Goal: Task Accomplishment & Management: Use online tool/utility

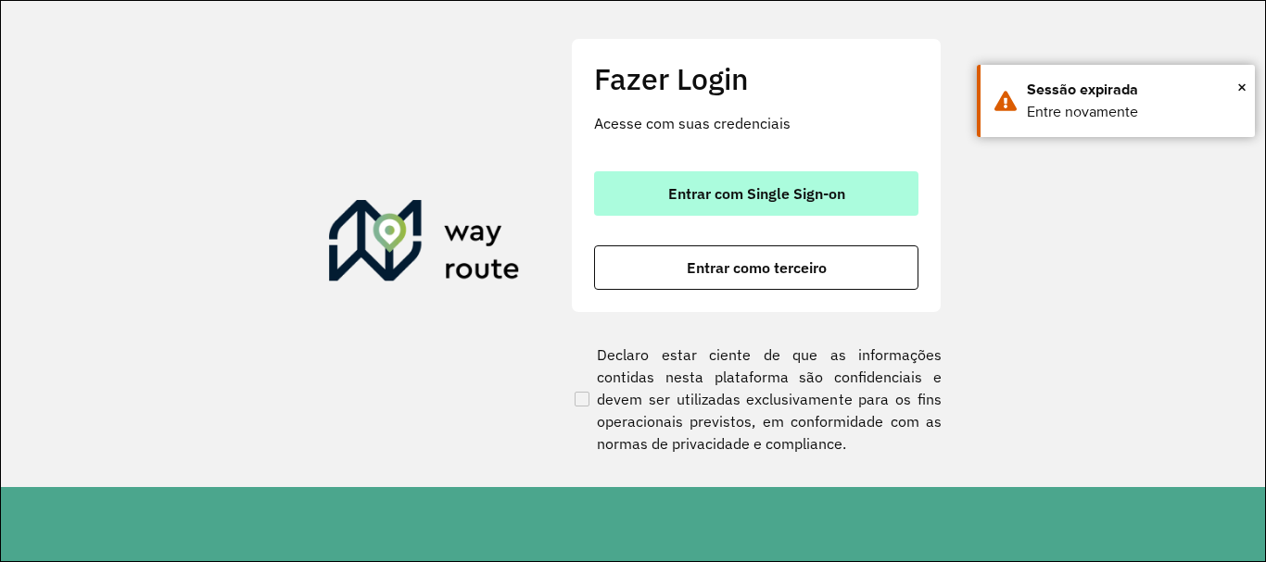
click at [815, 194] on span "Entrar com Single Sign-on" at bounding box center [756, 193] width 177 height 15
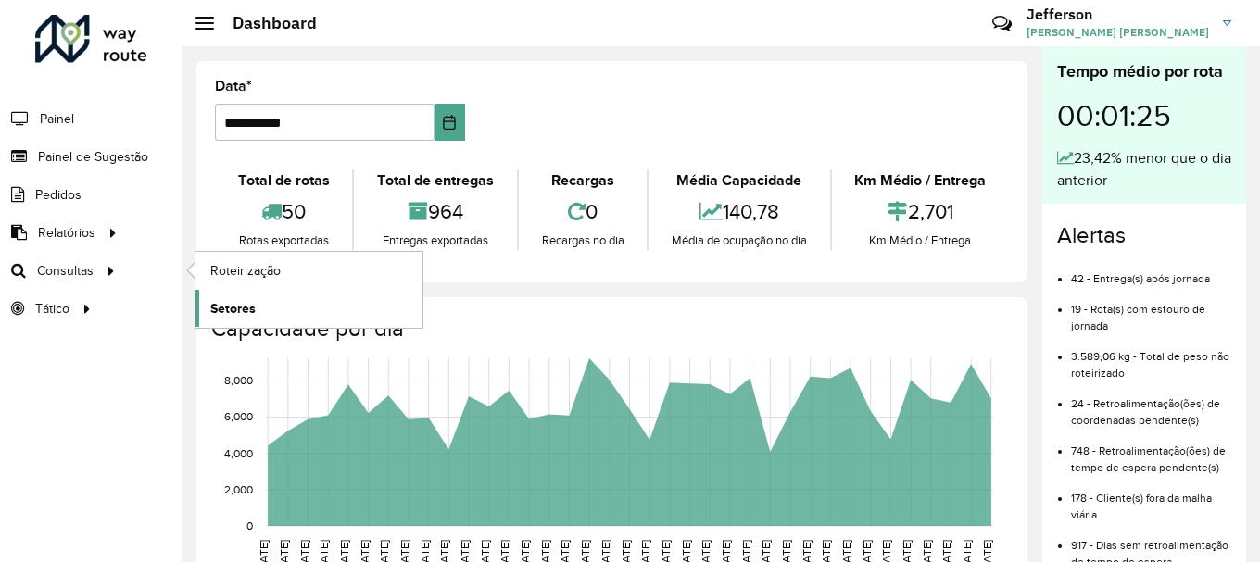
click at [224, 308] on span "Setores" at bounding box center [232, 308] width 45 height 19
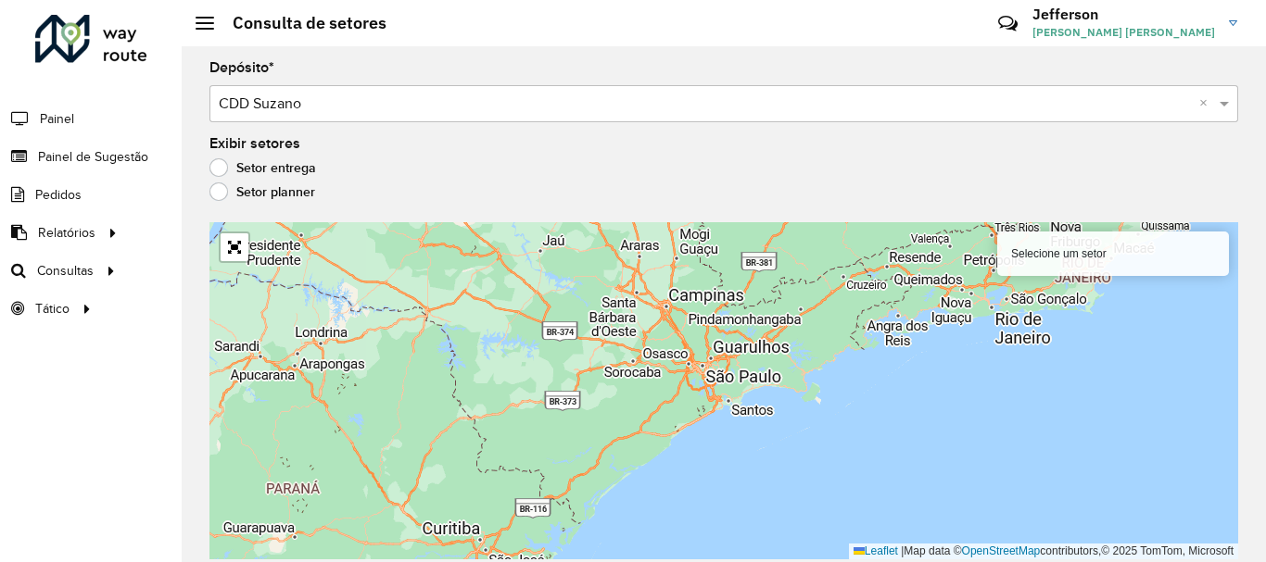
click at [224, 192] on label "Setor planner" at bounding box center [262, 192] width 106 height 19
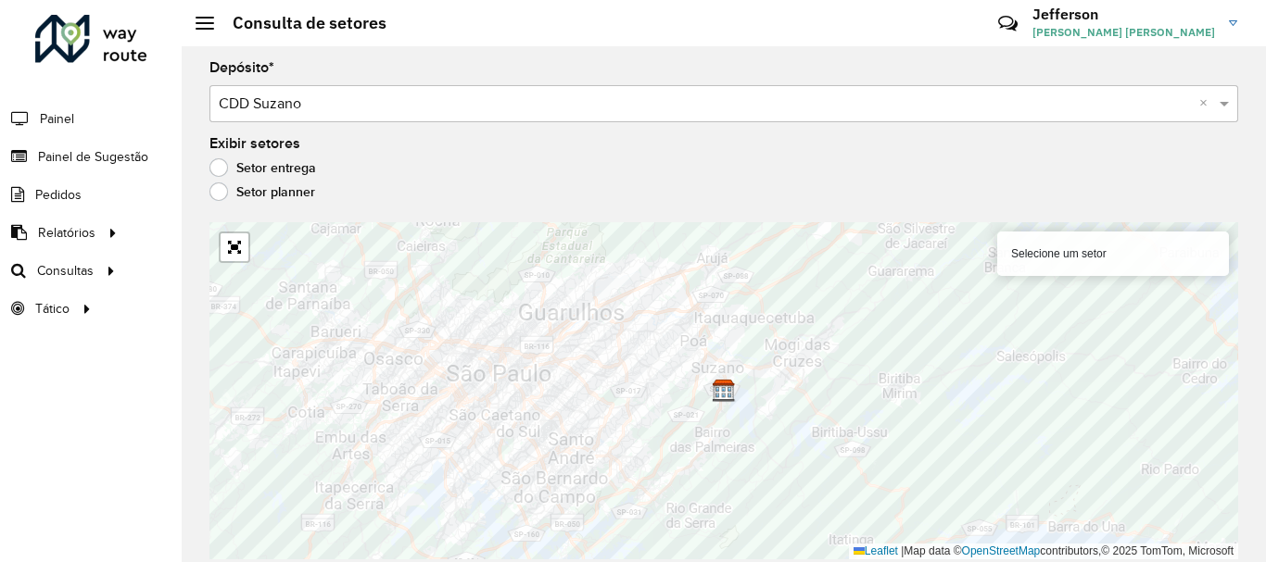
click at [214, 169] on label "Setor entrega" at bounding box center [262, 167] width 107 height 19
click at [238, 259] on link "Abrir mapa em tela cheia" at bounding box center [235, 248] width 28 height 28
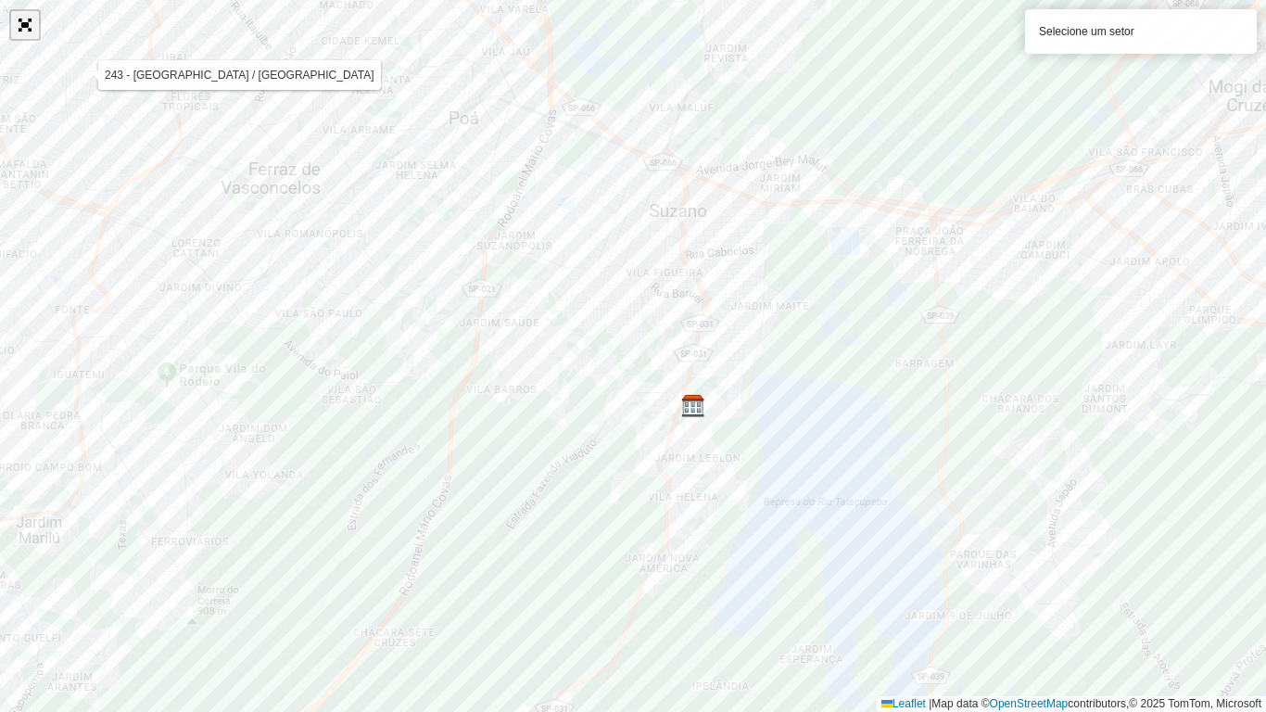
click at [30, 37] on link "Abrir mapa em tela cheia" at bounding box center [25, 25] width 28 height 28
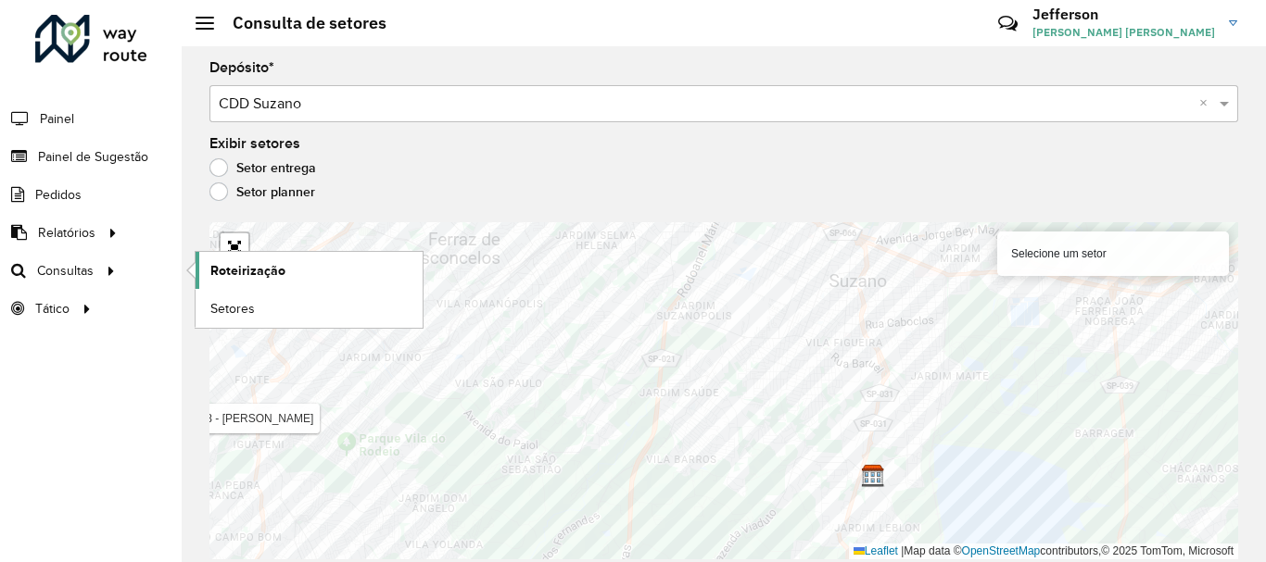
click at [262, 275] on span "Roteirização" at bounding box center [247, 270] width 75 height 19
click at [208, 264] on link "Roteirização" at bounding box center [309, 270] width 227 height 37
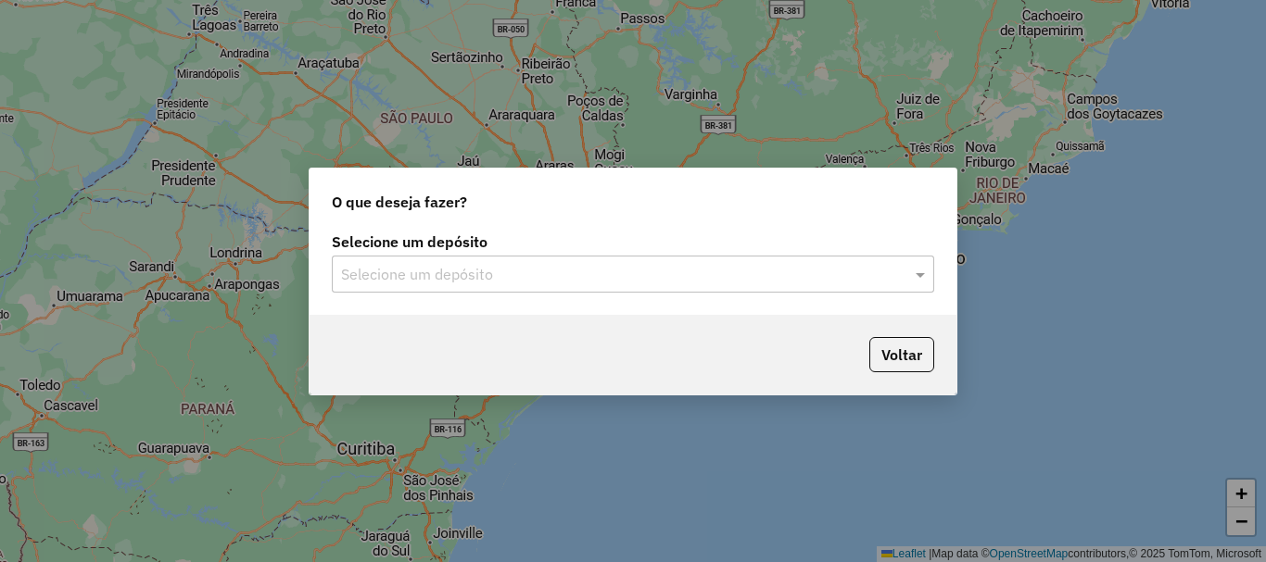
click at [906, 281] on div at bounding box center [633, 274] width 602 height 24
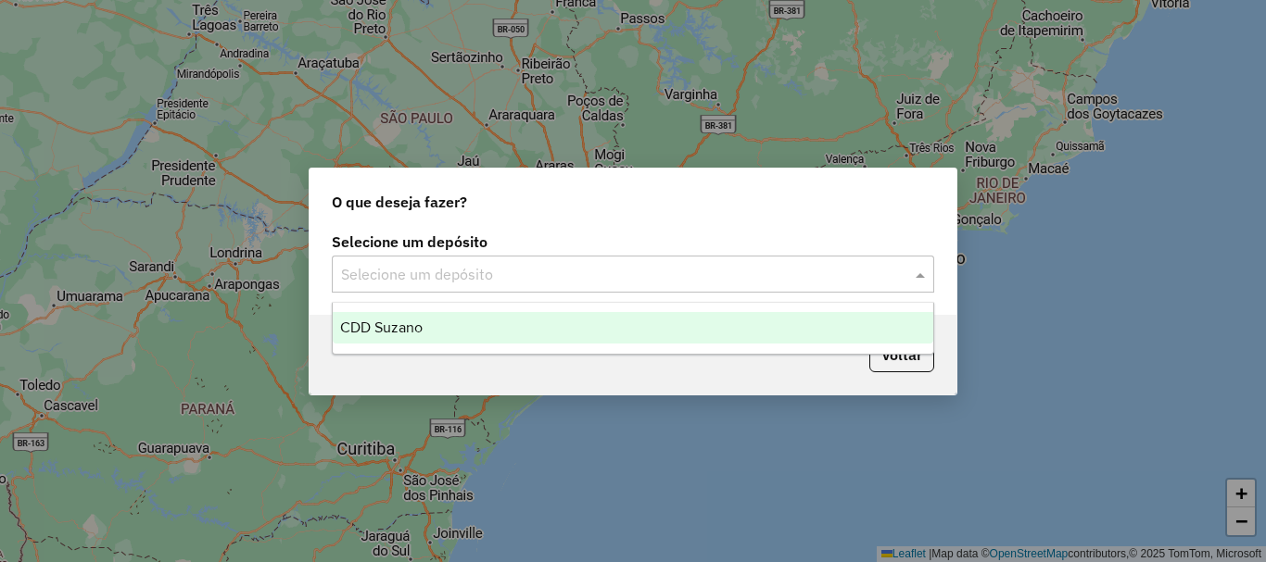
click at [593, 344] on ng-dropdown-panel "CDD Suzano" at bounding box center [633, 328] width 602 height 53
click at [633, 332] on div "CDD Suzano" at bounding box center [633, 328] width 600 height 32
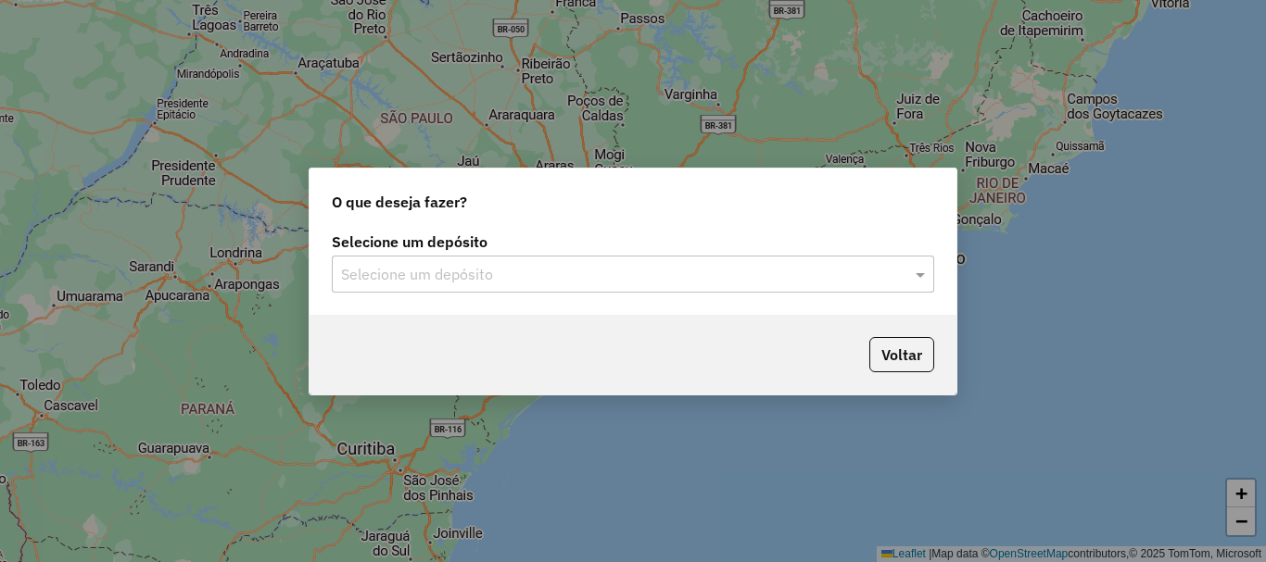
click at [910, 276] on div at bounding box center [633, 274] width 602 height 24
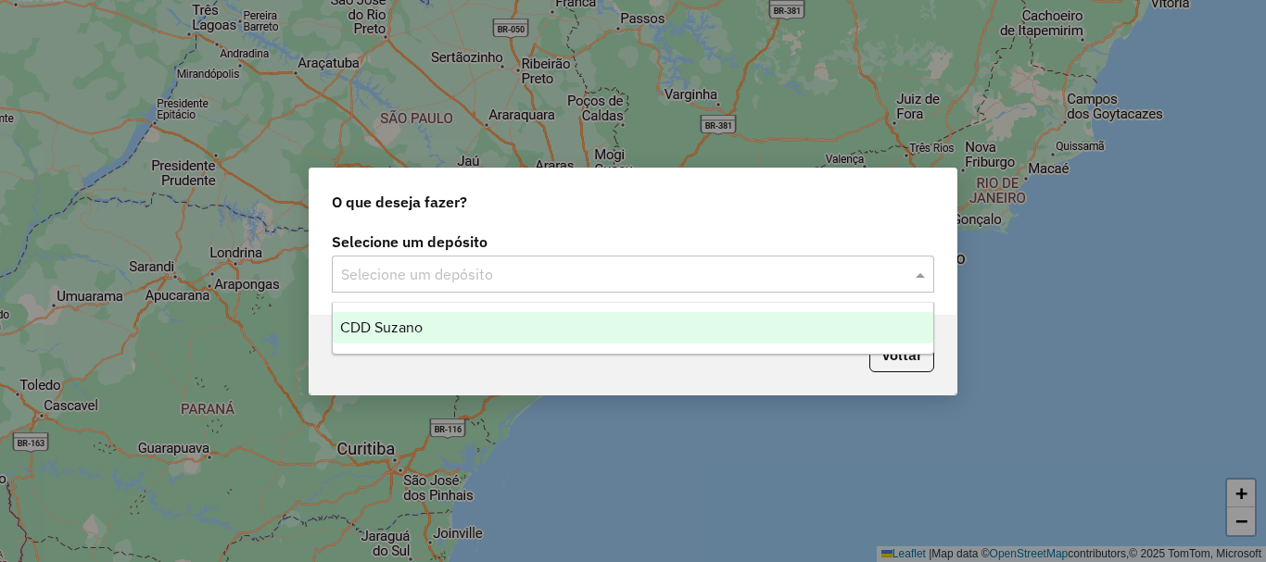
click at [635, 338] on div "CDD Suzano" at bounding box center [633, 328] width 600 height 32
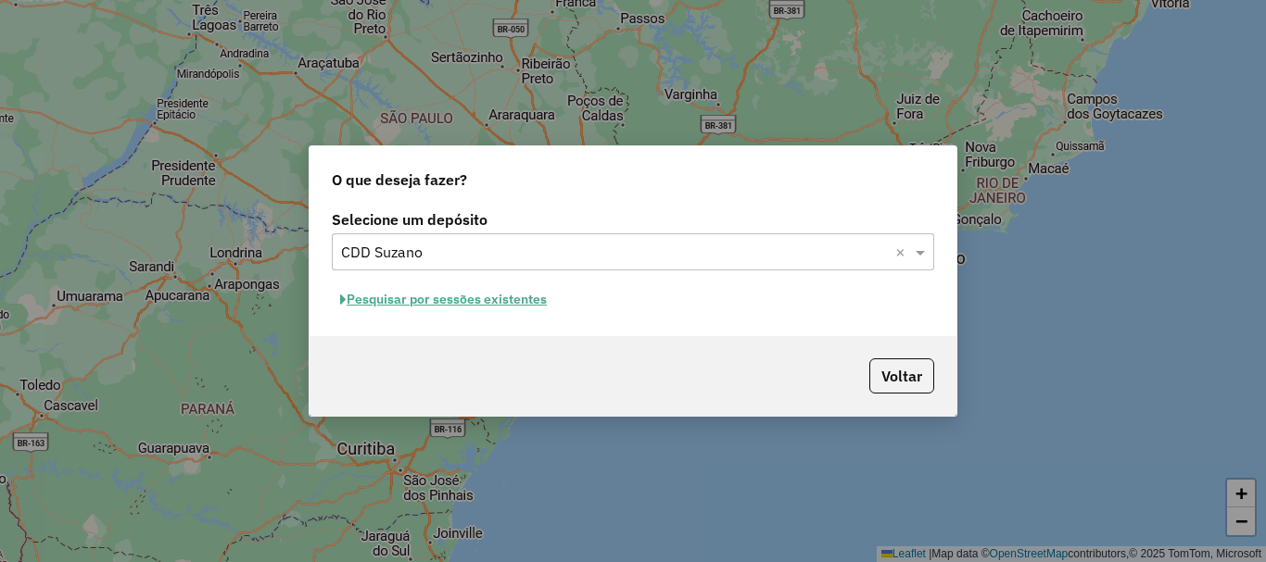
click at [878, 256] on input "text" at bounding box center [614, 253] width 547 height 22
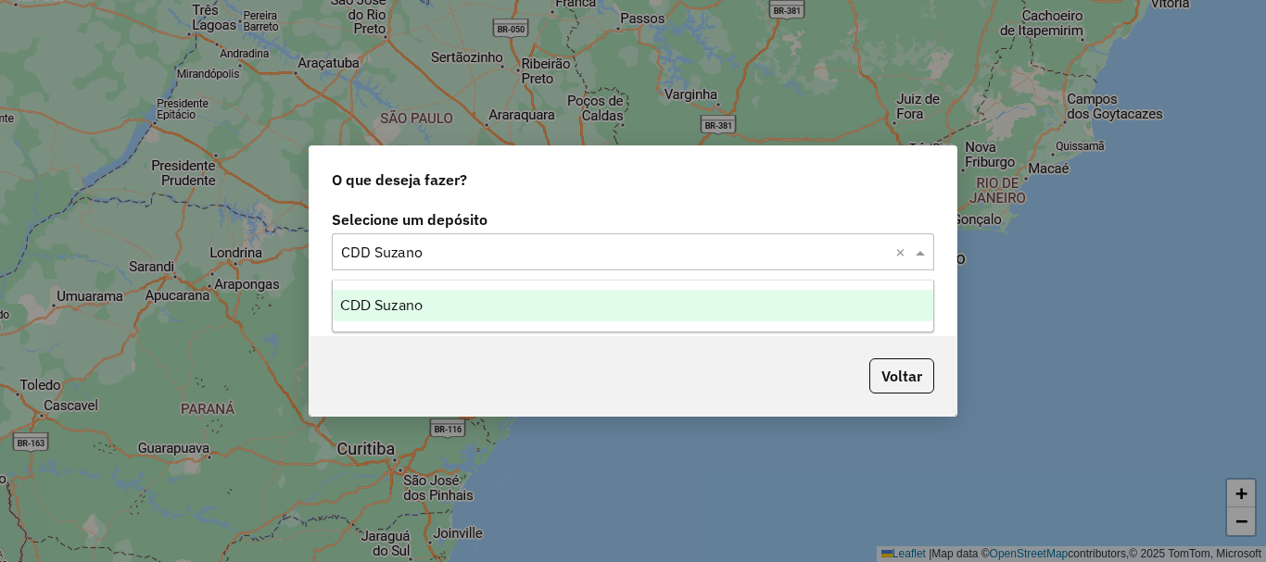
click at [665, 303] on div "CDD Suzano" at bounding box center [633, 306] width 600 height 32
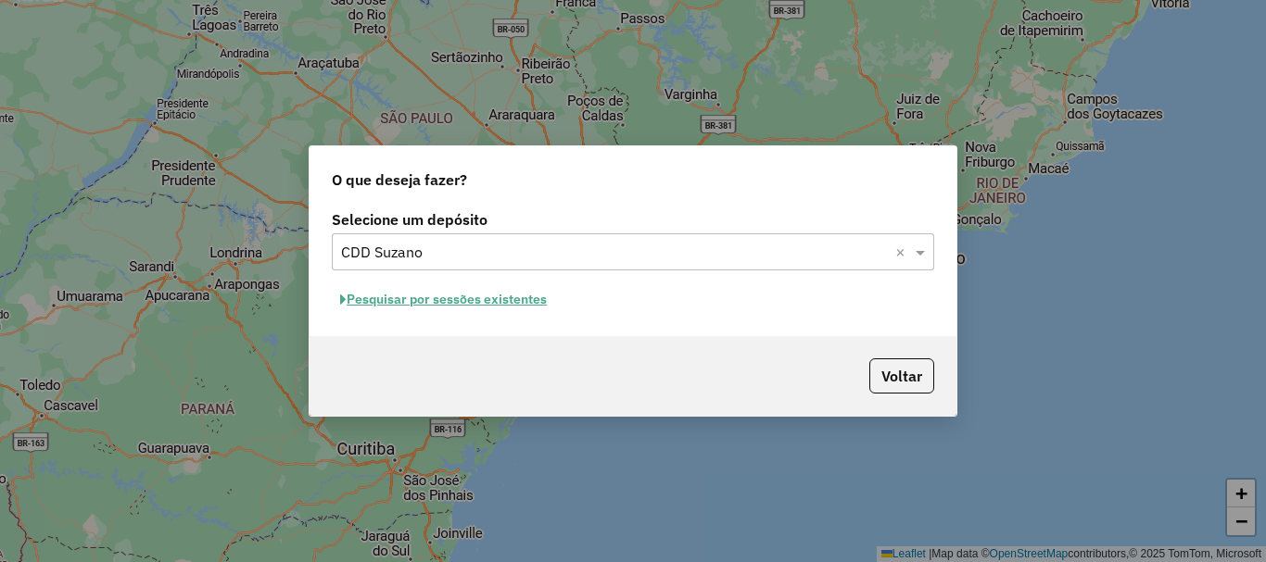
click at [470, 297] on button "Pesquisar por sessões existentes" at bounding box center [443, 299] width 223 height 29
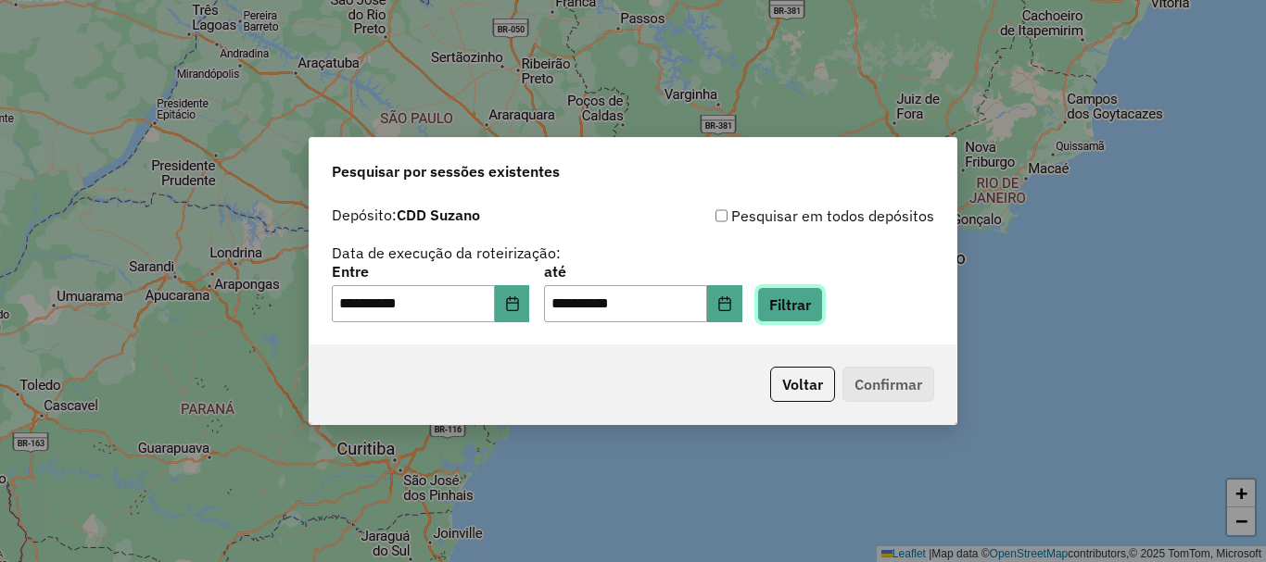
click at [800, 310] on button "Filtrar" at bounding box center [790, 304] width 66 height 35
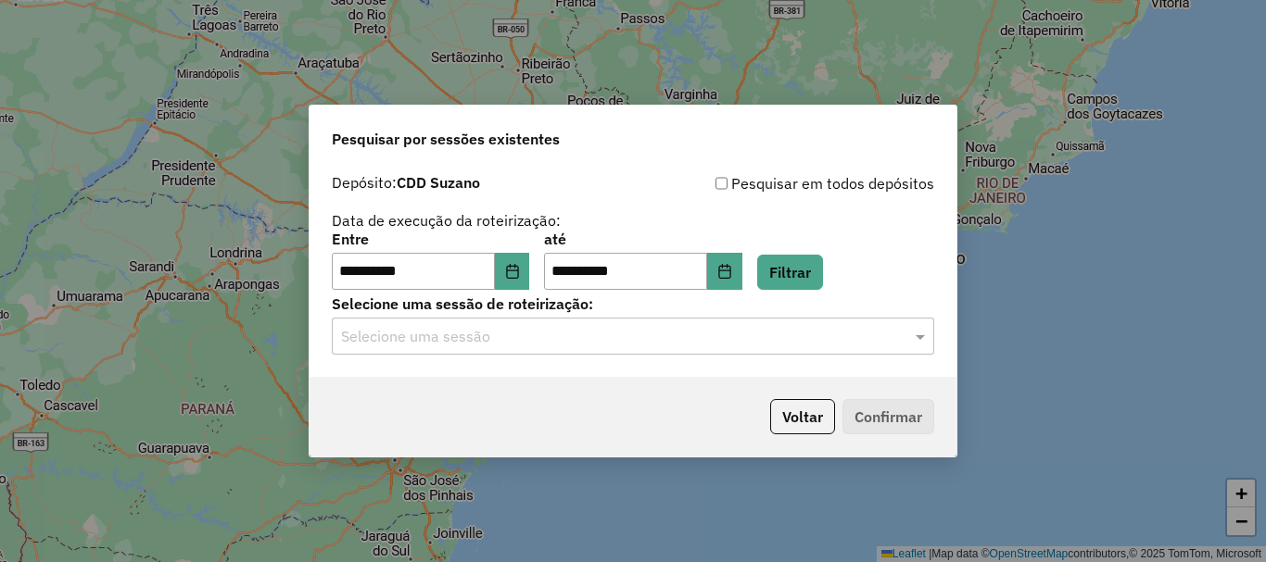
click at [647, 342] on input "text" at bounding box center [614, 337] width 547 height 22
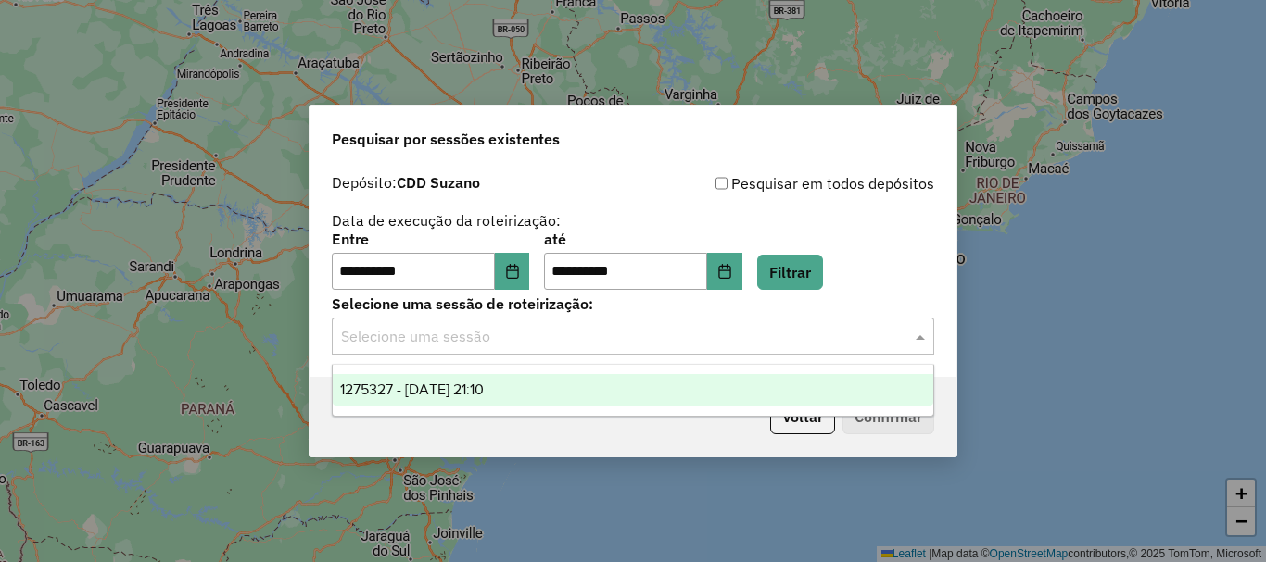
click at [577, 388] on div "1275327 - 13/09/2025 21:10" at bounding box center [633, 390] width 600 height 32
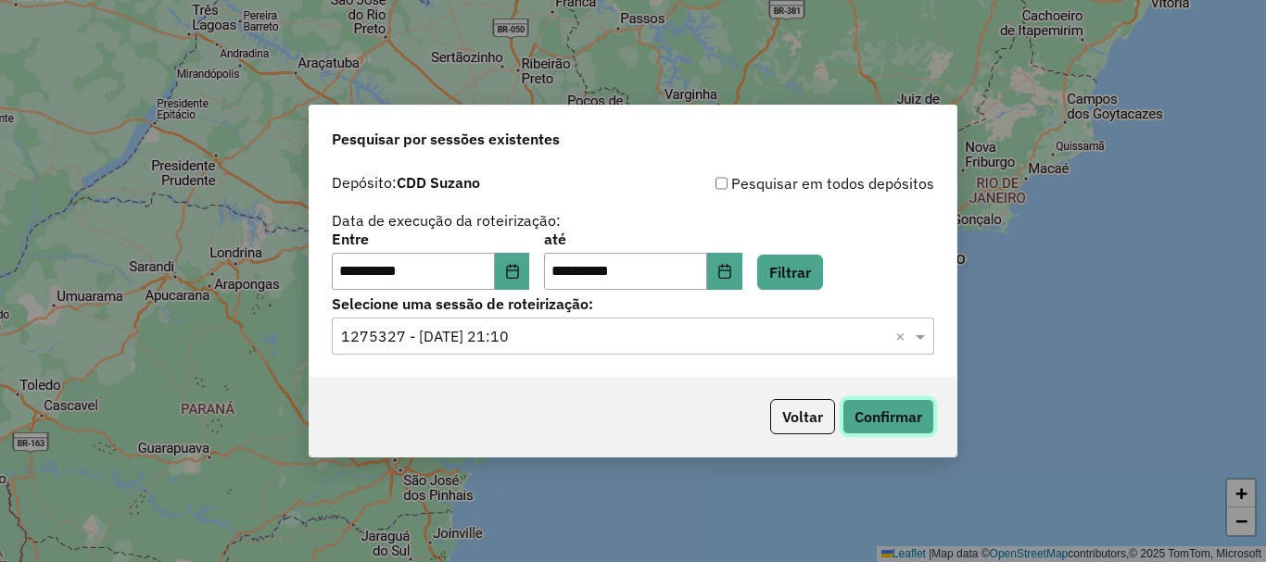
click at [881, 414] on button "Confirmar" at bounding box center [888, 416] width 92 height 35
